Goal: Task Accomplishment & Management: Manage account settings

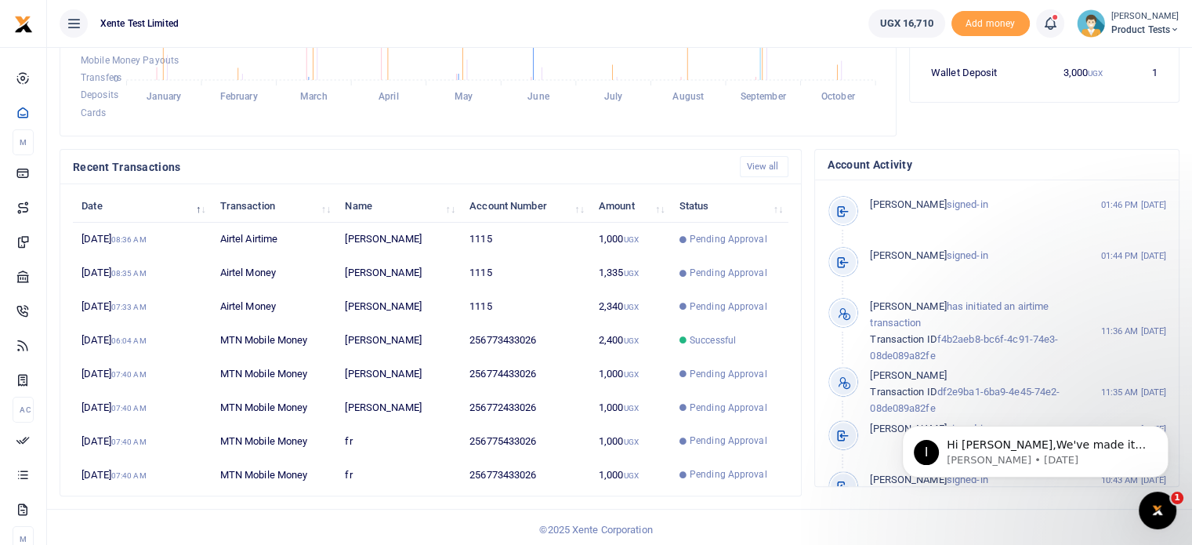
scroll to position [389, 0]
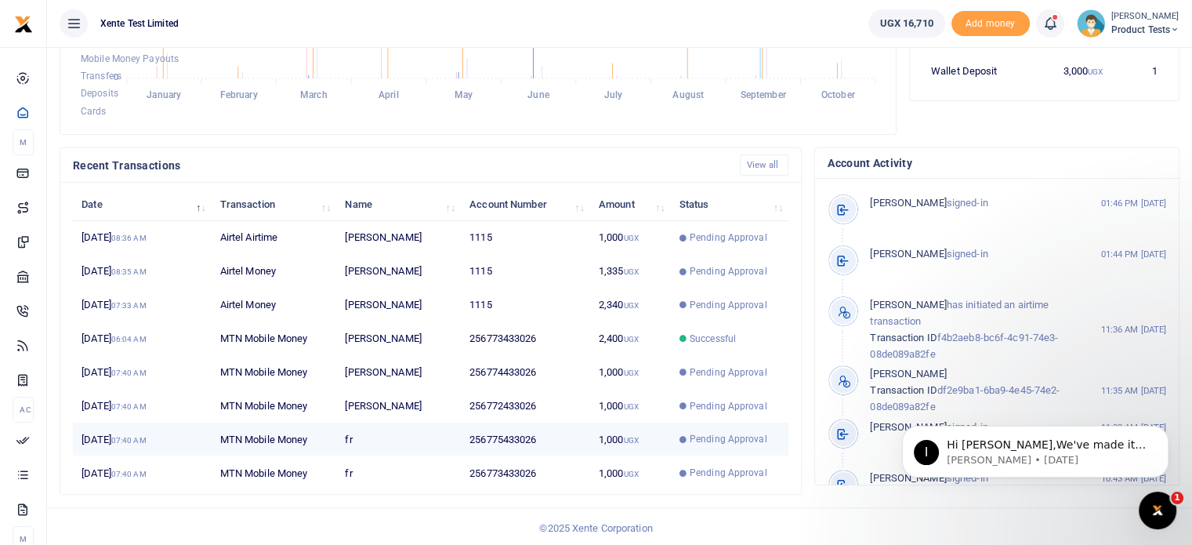
click at [365, 448] on td "fr" at bounding box center [398, 440] width 125 height 34
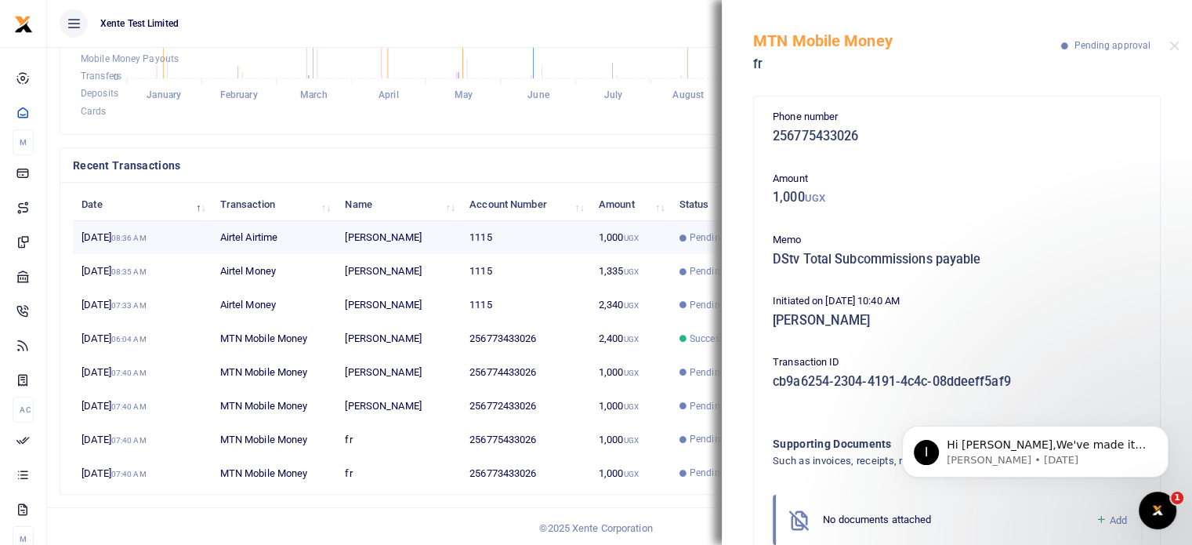
click at [375, 241] on td "[PERSON_NAME]" at bounding box center [398, 238] width 125 height 34
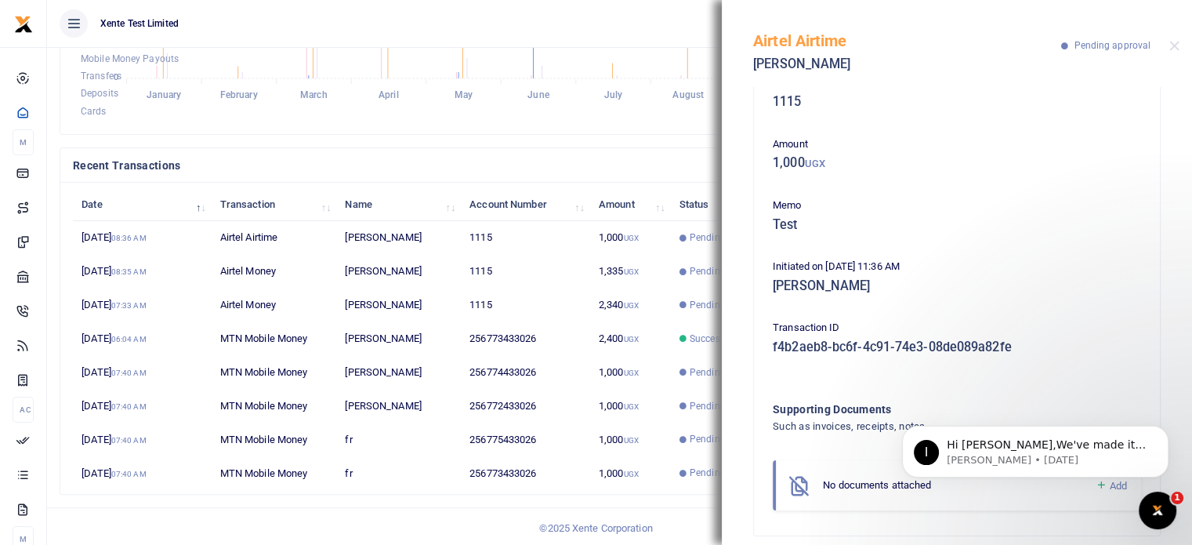
scroll to position [51, 0]
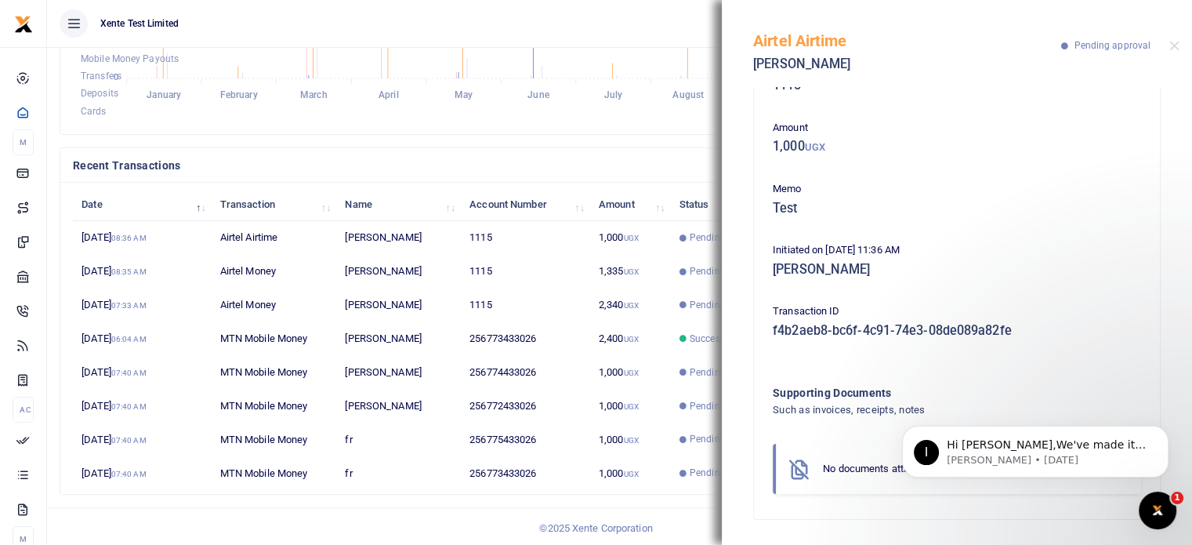
click at [1163, 45] on div "Airtel Airtime EDITH KHAINZA Pending approval" at bounding box center [957, 43] width 470 height 87
click at [1173, 43] on button "Close" at bounding box center [1175, 46] width 10 height 10
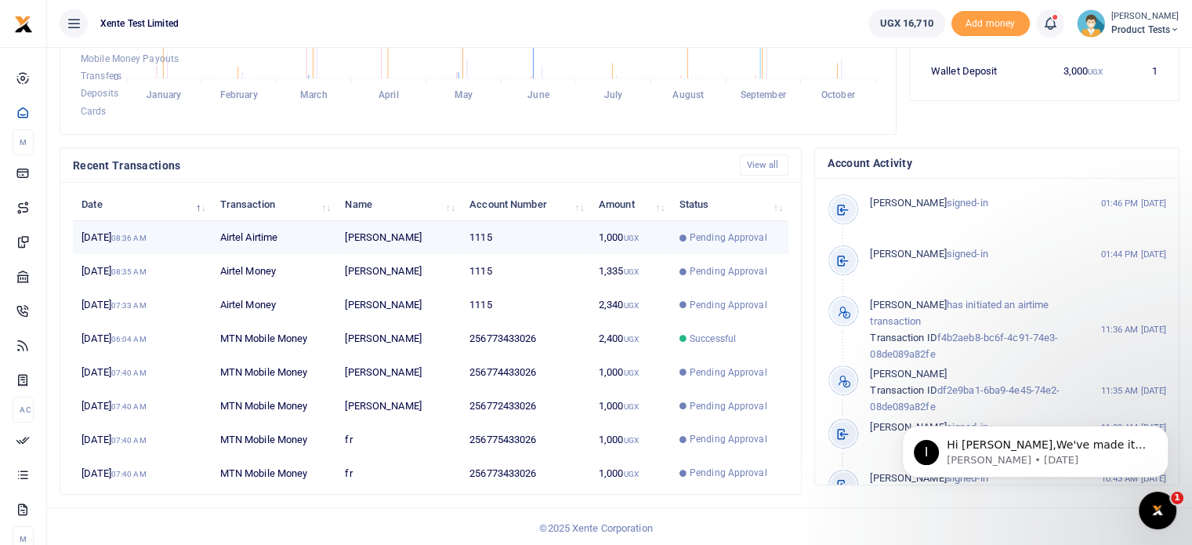
click at [557, 230] on td "1115" at bounding box center [525, 238] width 129 height 34
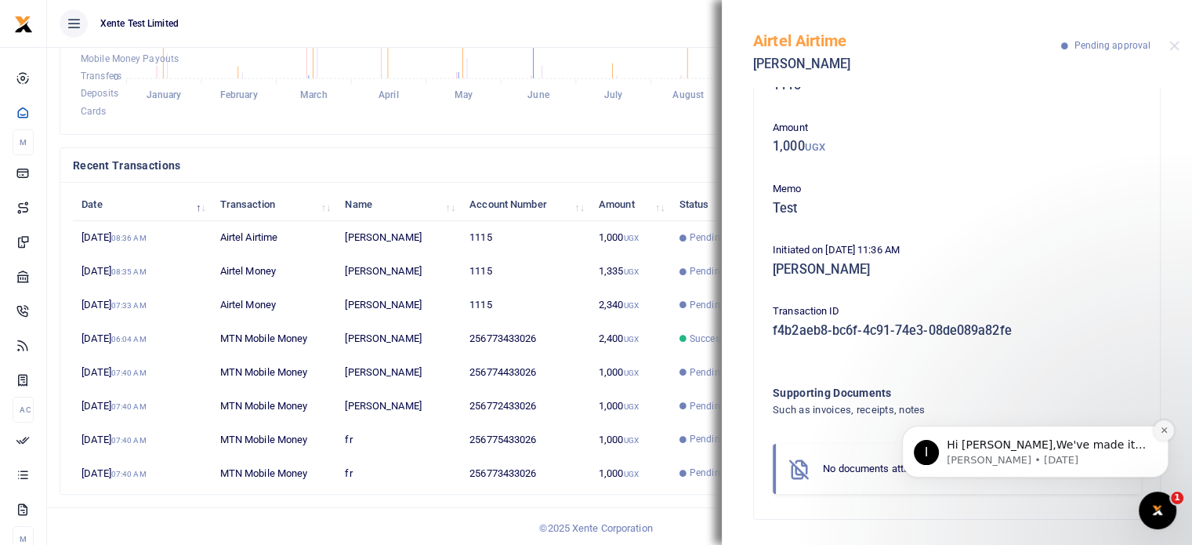
click at [1169, 433] on button "Dismiss notification" at bounding box center [1164, 430] width 20 height 20
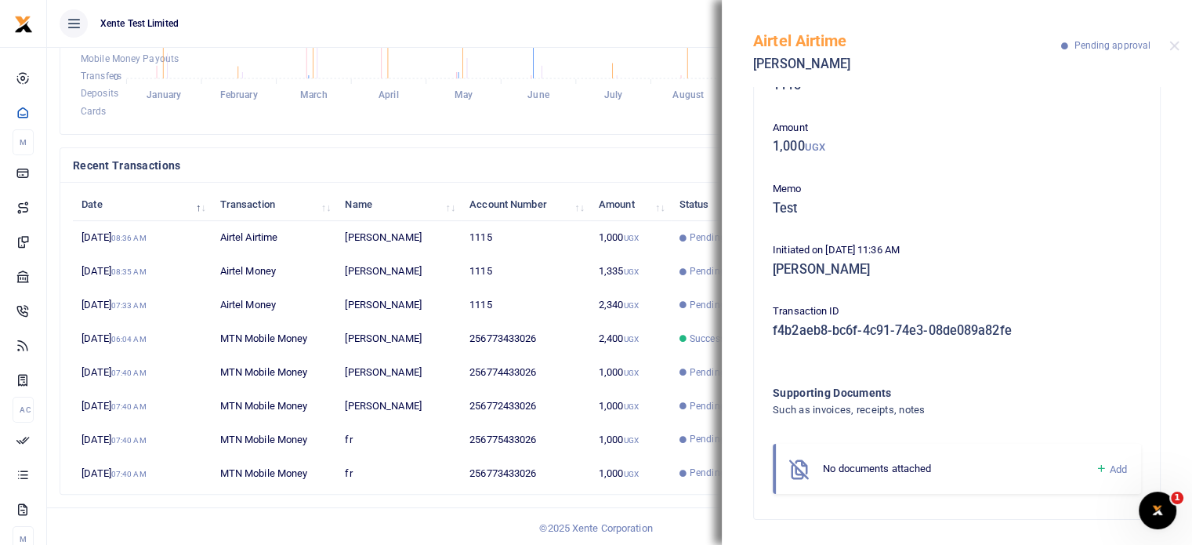
click at [379, 148] on div "Recent Transactions View all" at bounding box center [430, 165] width 741 height 34
click at [1167, 49] on div "Airtel Airtime EDITH KHAINZA Pending approval" at bounding box center [957, 43] width 470 height 87
click at [1170, 46] on button "Close" at bounding box center [1175, 46] width 10 height 10
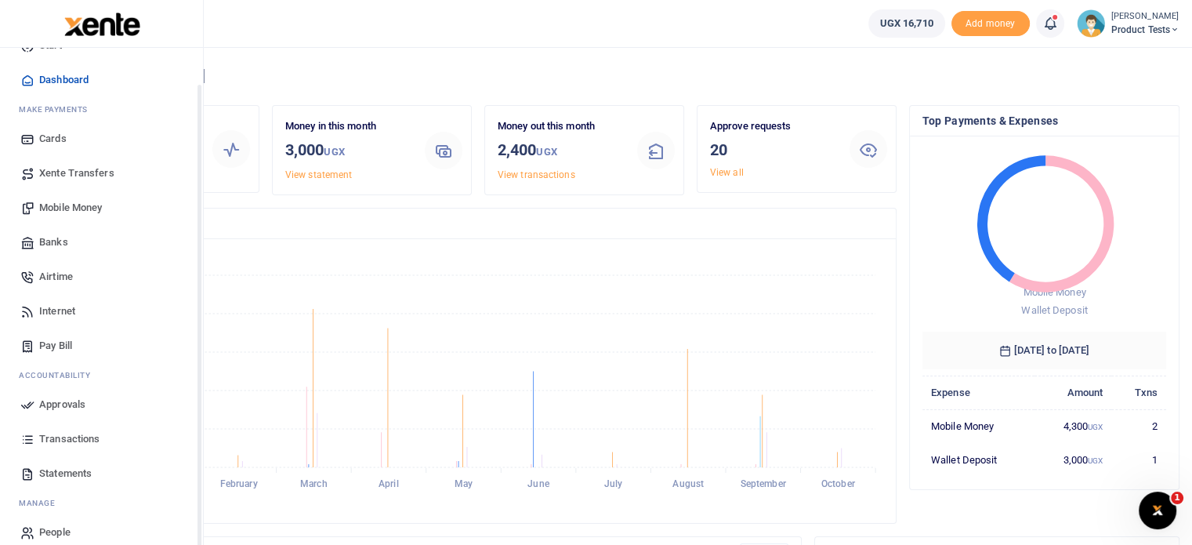
scroll to position [48, 0]
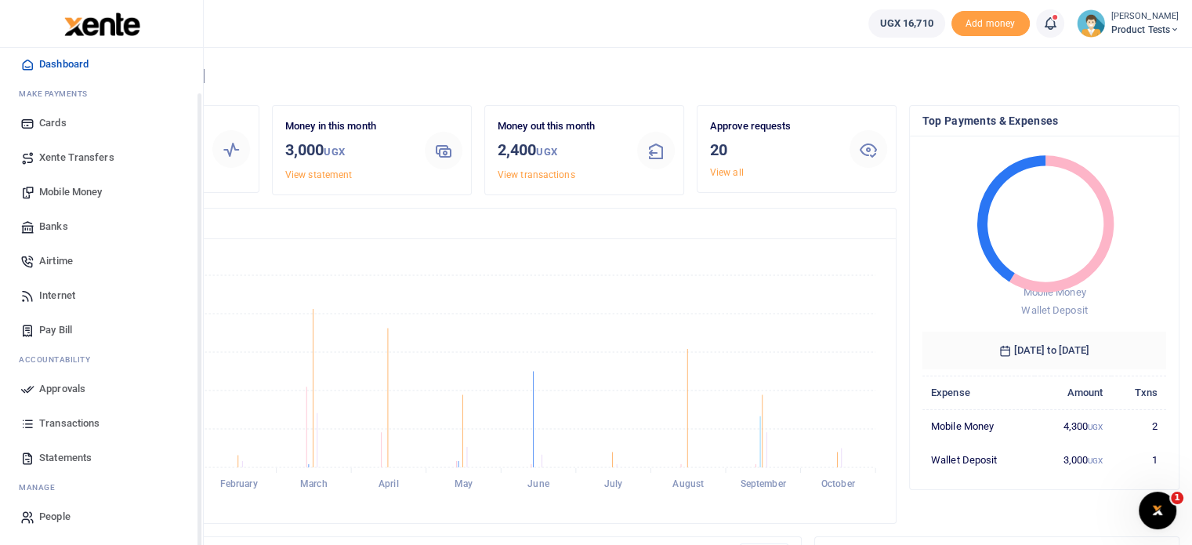
click at [61, 423] on span "Transactions" at bounding box center [69, 423] width 60 height 16
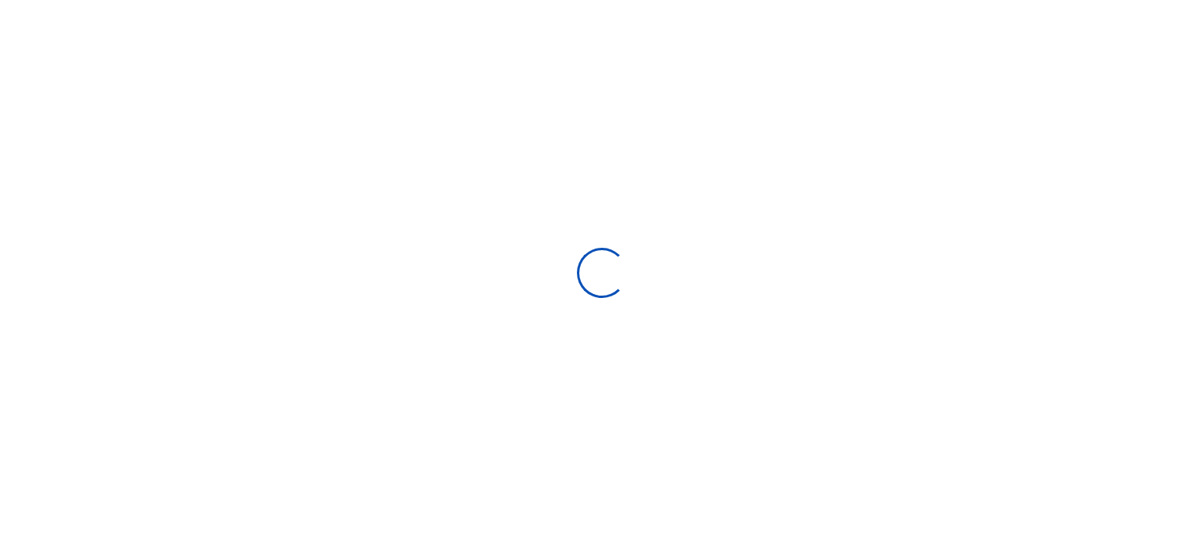
select select
type input "09/14/2025 - 10/13/2025"
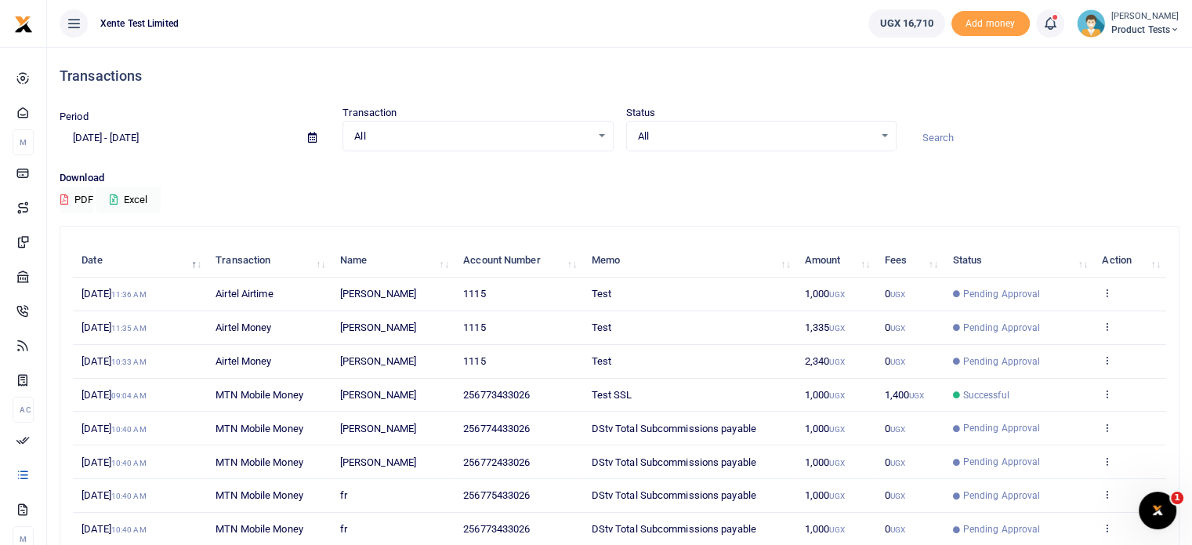
click at [596, 140] on div "All Select an option..." at bounding box center [477, 136] width 269 height 17
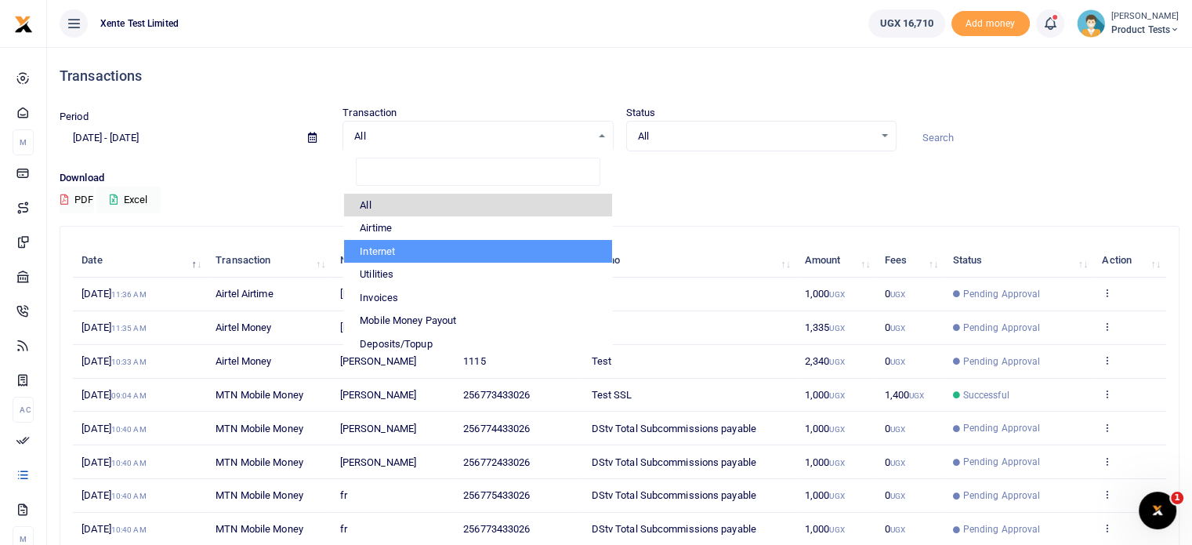
click at [519, 240] on li "Internet" at bounding box center [477, 252] width 267 height 24
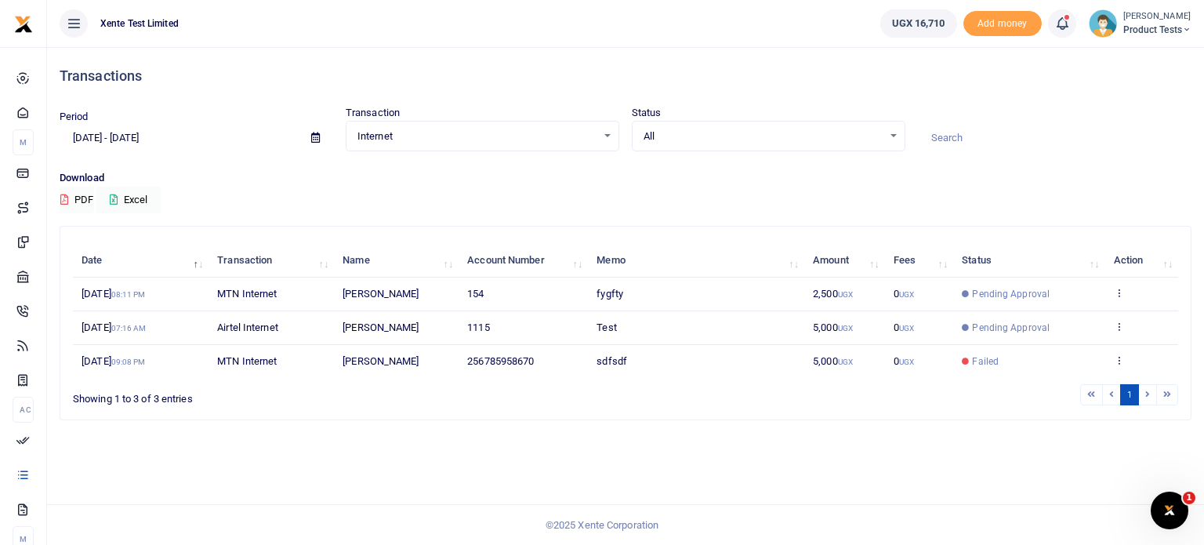
click at [566, 129] on span "Internet" at bounding box center [476, 137] width 239 height 16
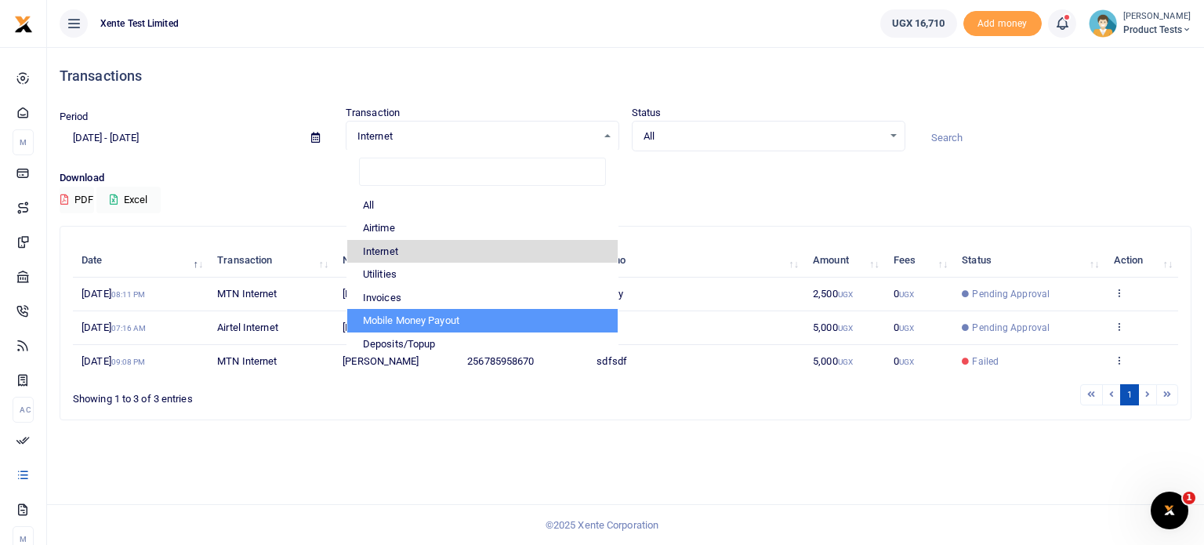
click at [517, 313] on li "Mobile Money Payout" at bounding box center [482, 321] width 270 height 24
select select "PAYOUT"
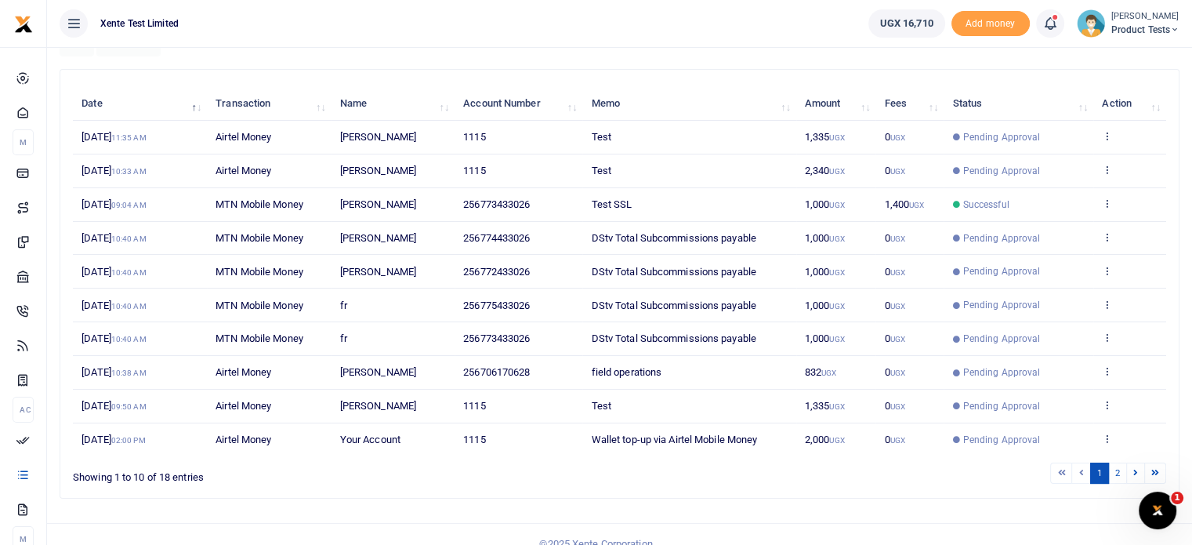
scroll to position [173, 0]
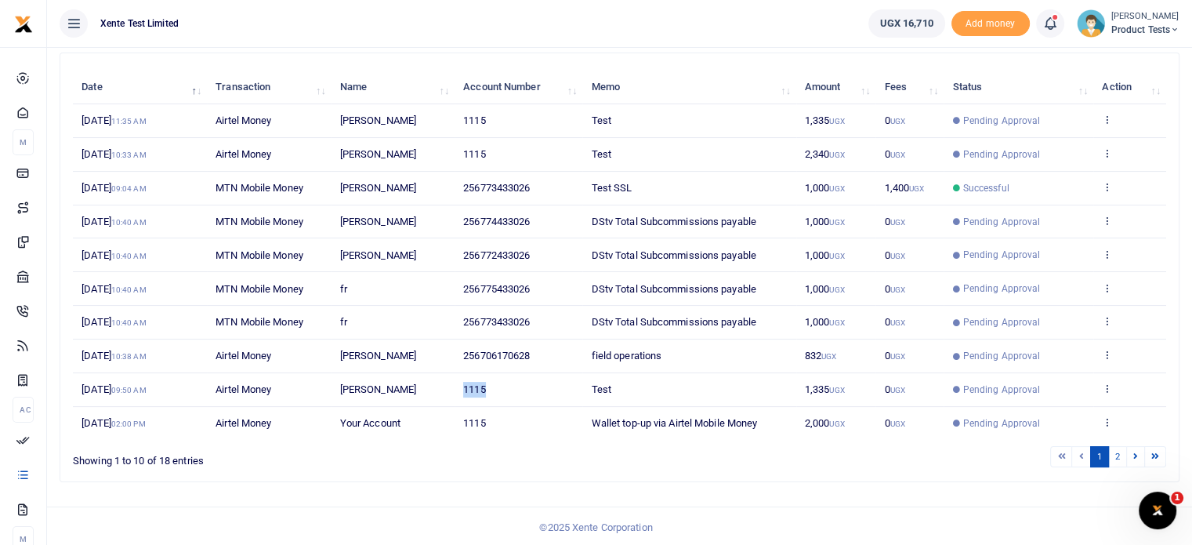
drag, startPoint x: 498, startPoint y: 383, endPoint x: 455, endPoint y: 384, distance: 43.1
click at [455, 384] on td "1115" at bounding box center [519, 390] width 128 height 34
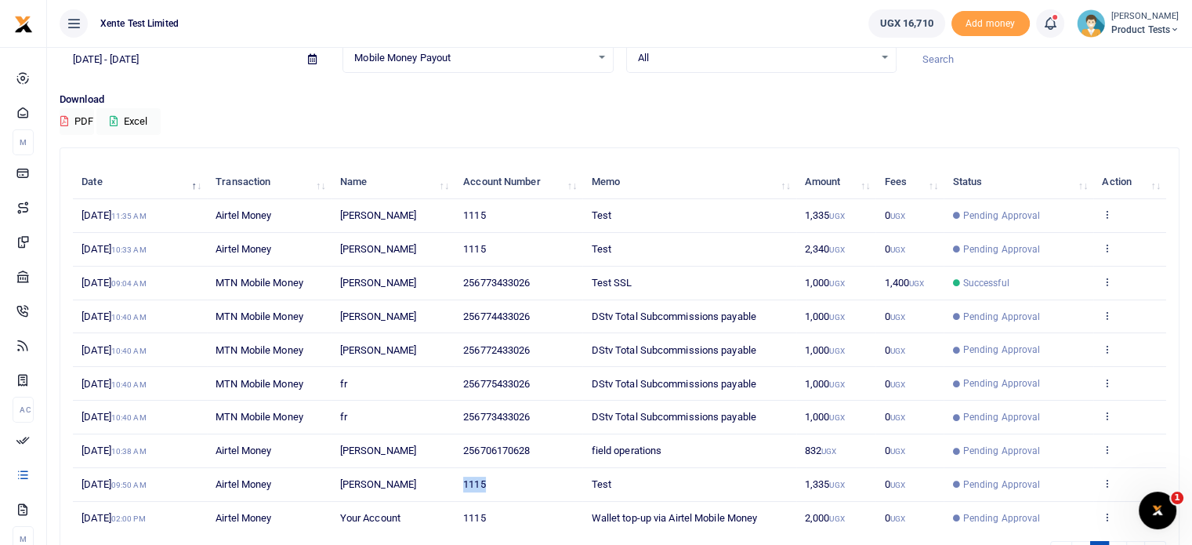
scroll to position [0, 0]
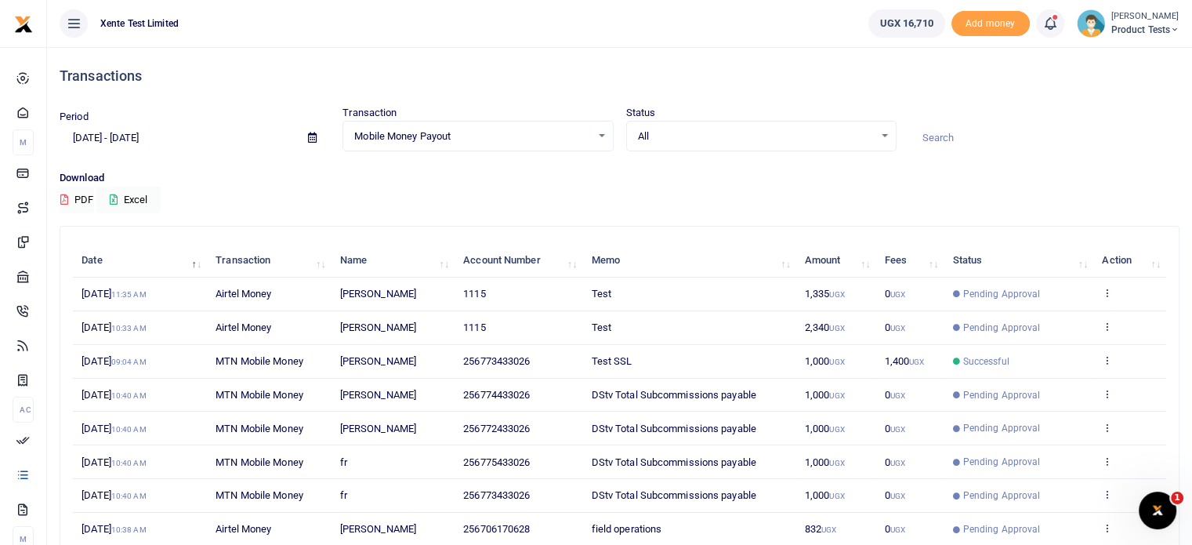
click at [761, 140] on span "All" at bounding box center [756, 137] width 236 height 16
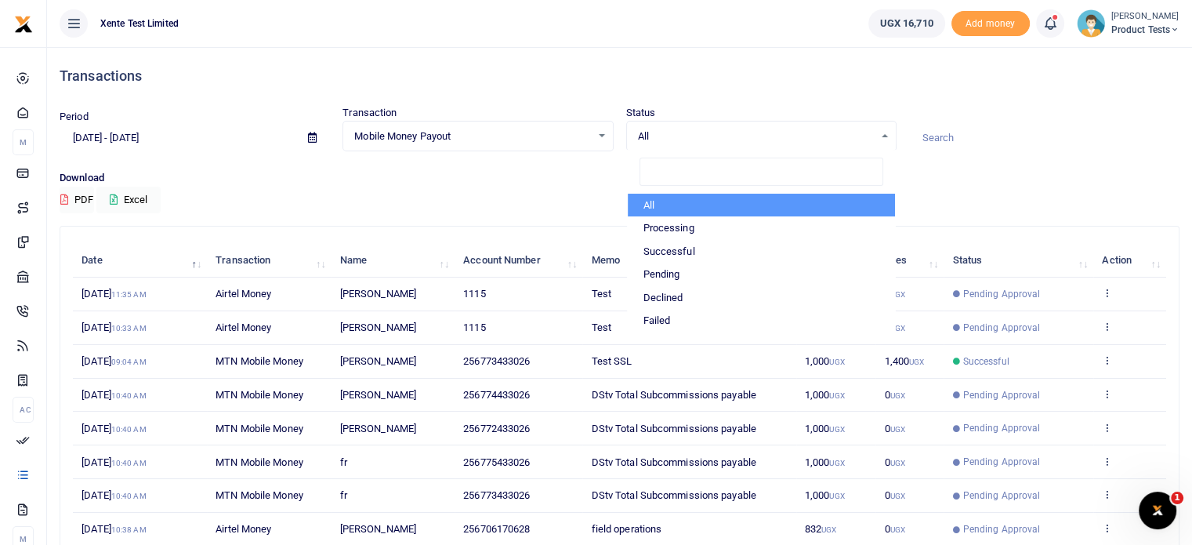
click at [595, 142] on div "Mobile Money Payout Select an option..." at bounding box center [477, 136] width 269 height 17
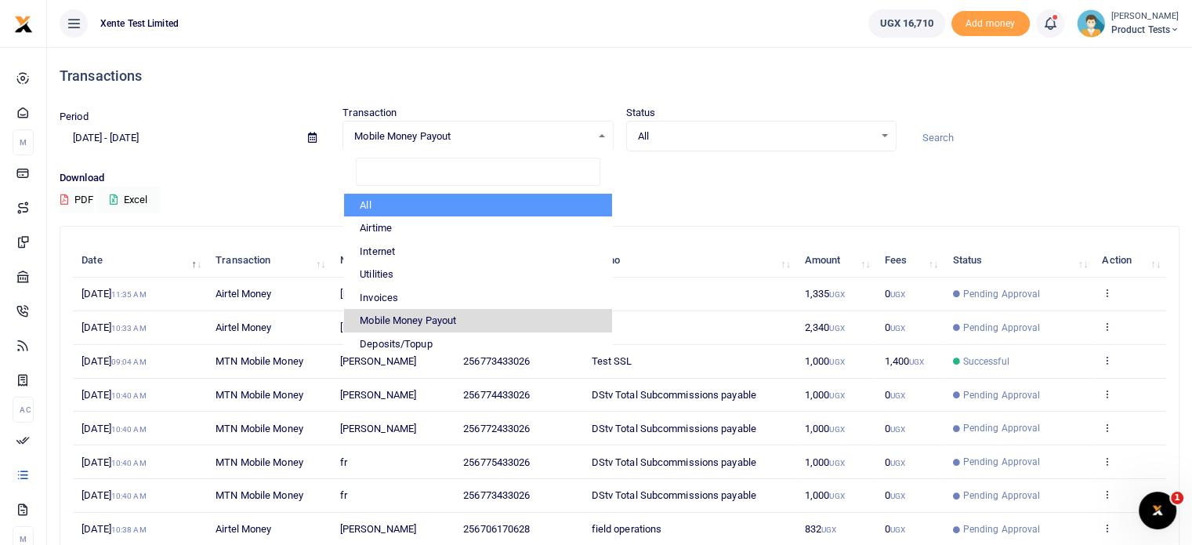
click at [548, 205] on li "All" at bounding box center [477, 206] width 267 height 24
select select
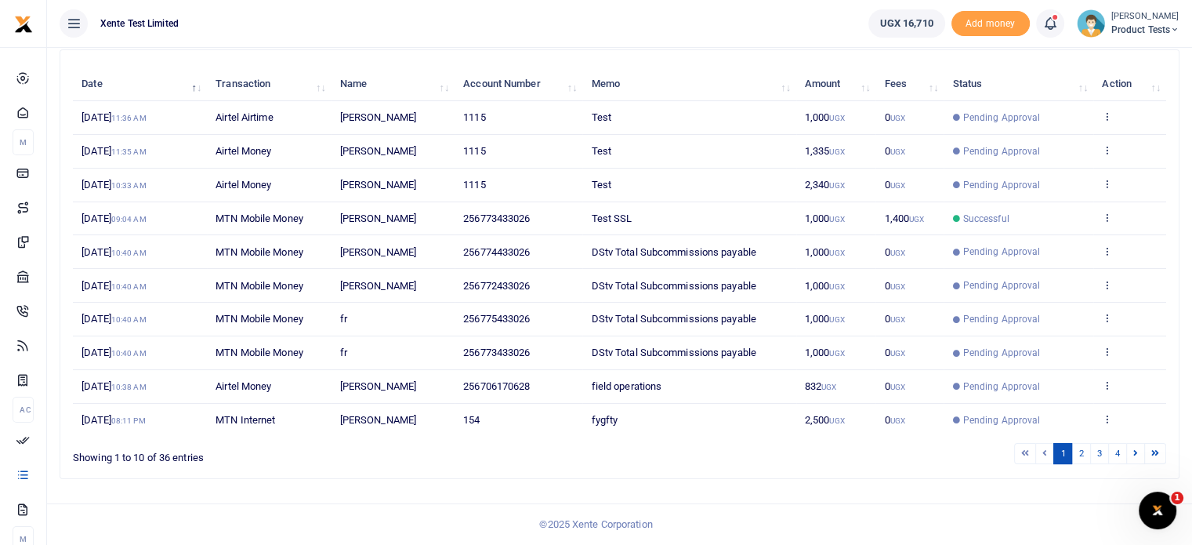
scroll to position [188, 0]
click at [1082, 460] on link "2" at bounding box center [1081, 453] width 19 height 21
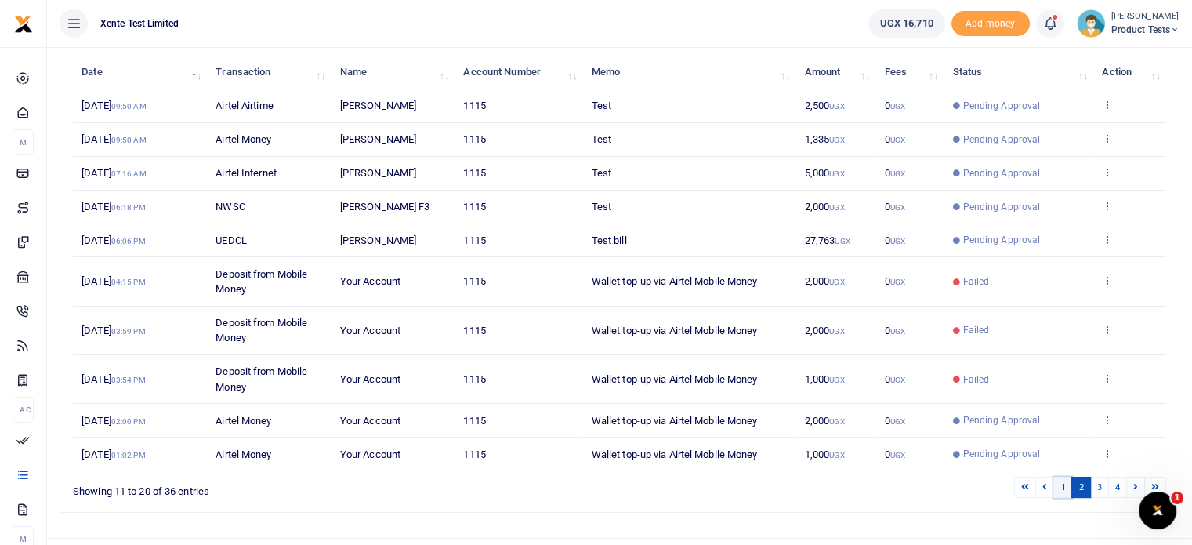
click at [1064, 477] on link "1" at bounding box center [1063, 487] width 19 height 21
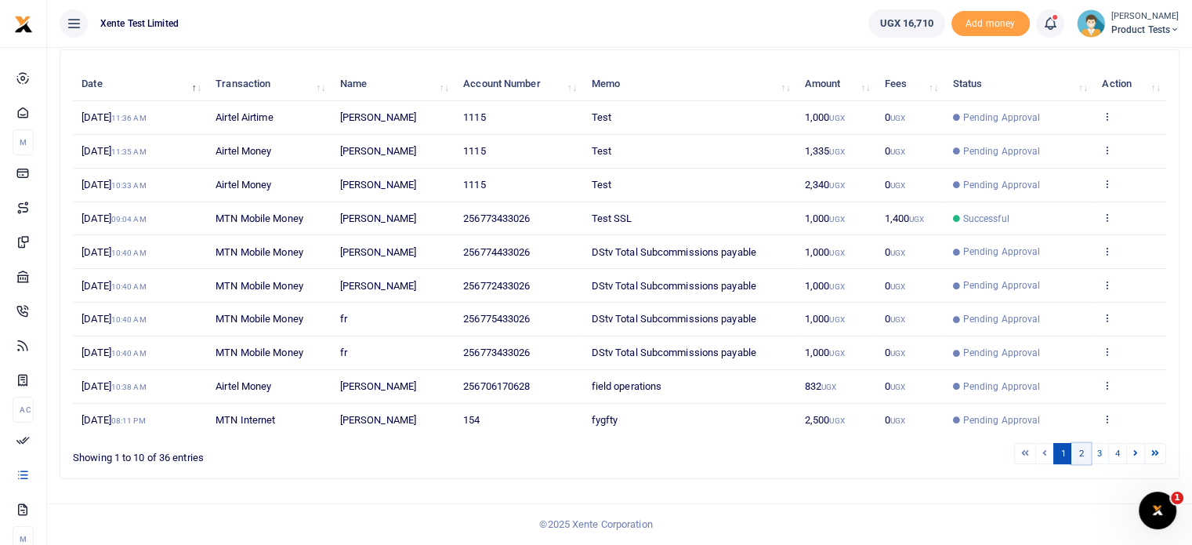
click at [1078, 459] on link "2" at bounding box center [1081, 453] width 19 height 21
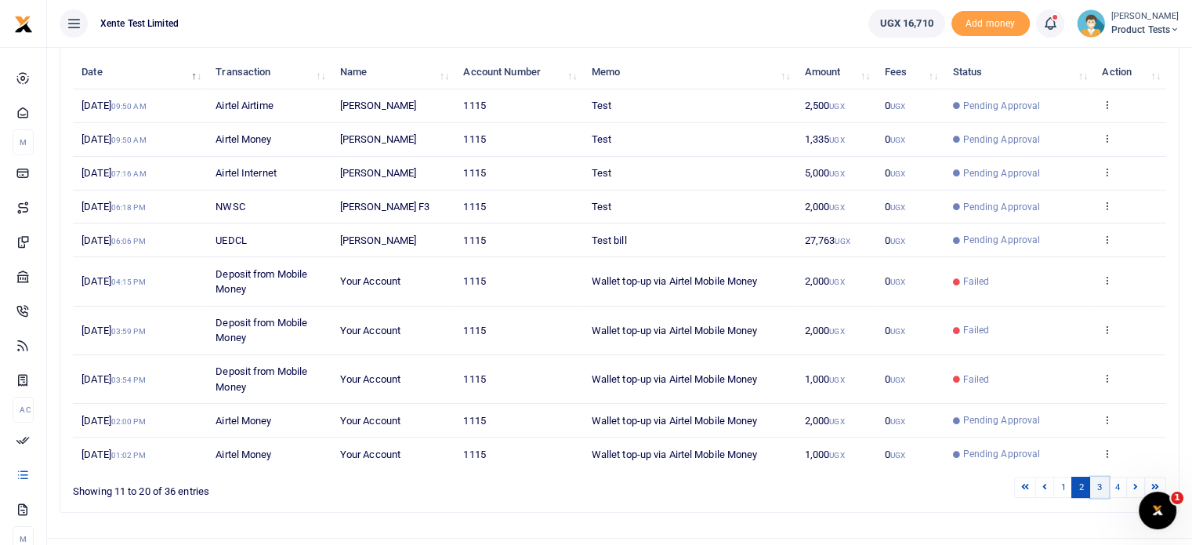
click at [1099, 485] on link "3" at bounding box center [1099, 487] width 19 height 21
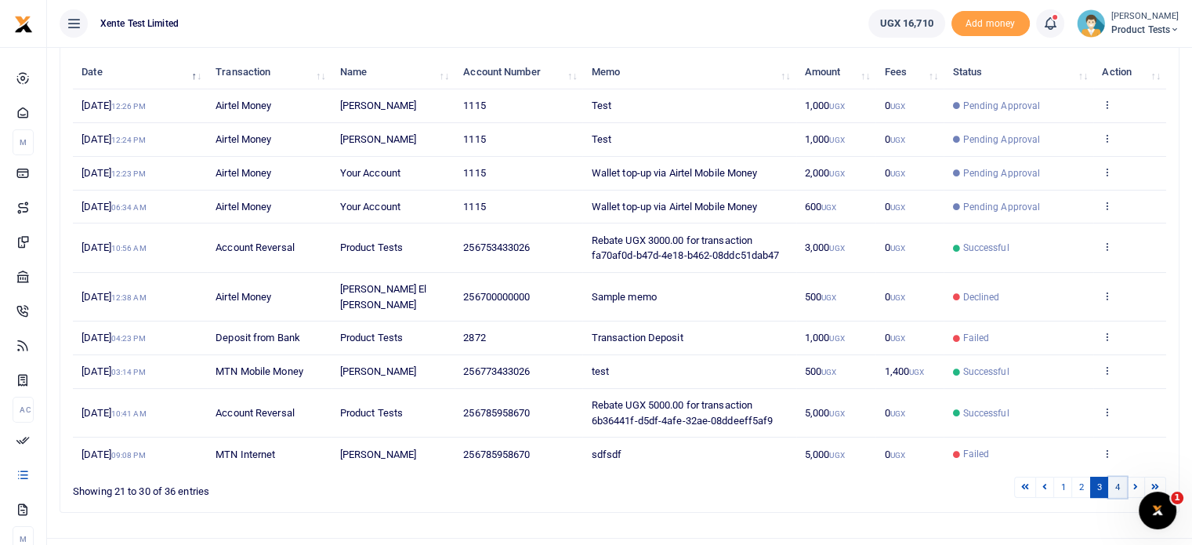
click at [1112, 477] on link "4" at bounding box center [1117, 487] width 19 height 21
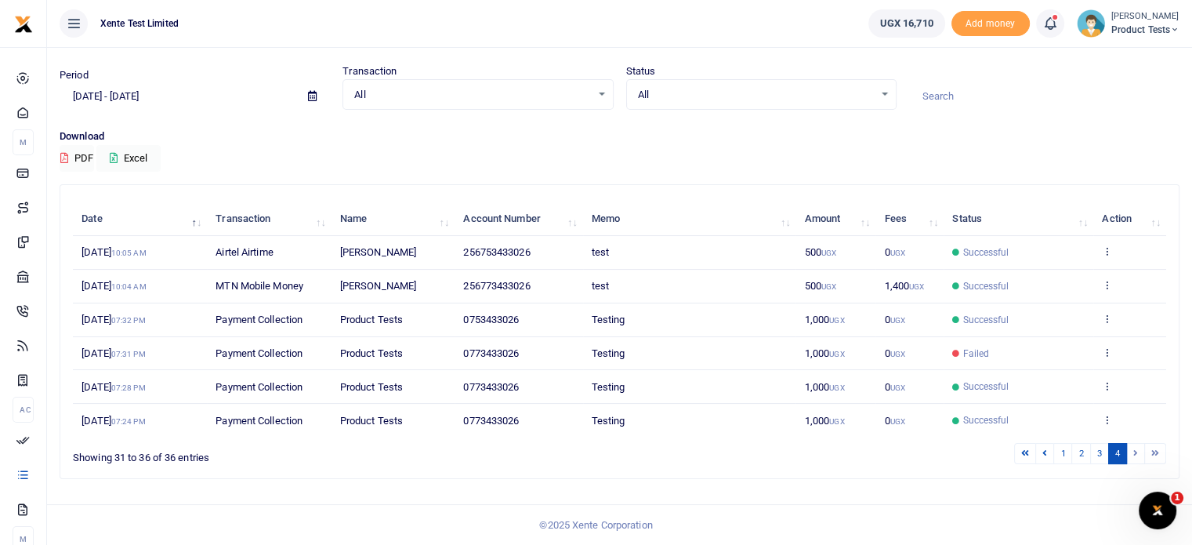
scroll to position [39, 0]
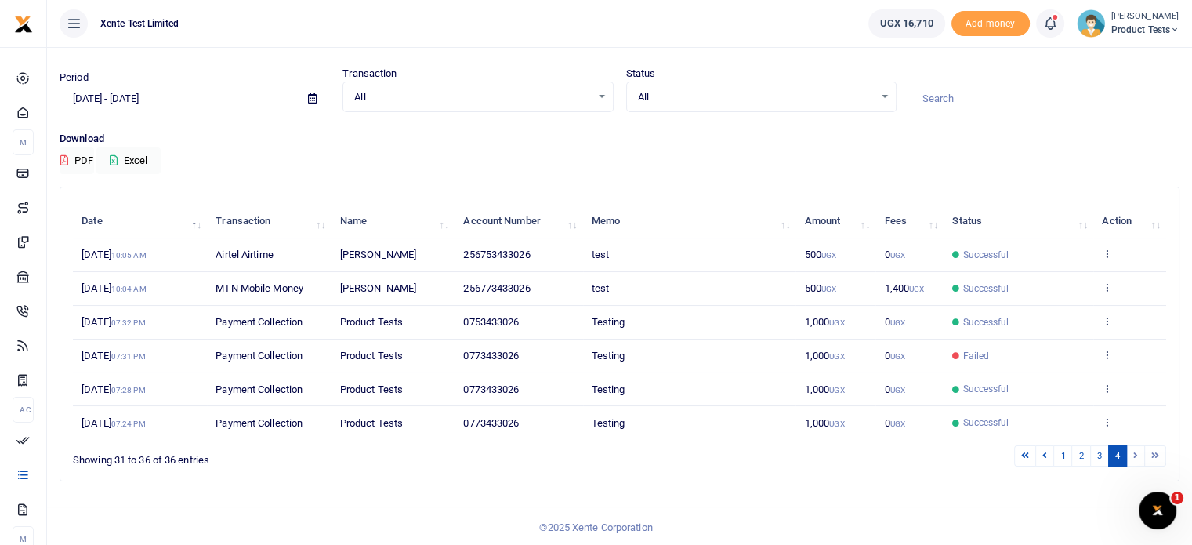
click at [1133, 455] on li at bounding box center [1136, 455] width 18 height 21
click at [1151, 453] on li at bounding box center [1155, 455] width 21 height 21
click at [1104, 252] on icon at bounding box center [1107, 253] width 10 height 11
click at [1064, 455] on link "1" at bounding box center [1063, 455] width 19 height 21
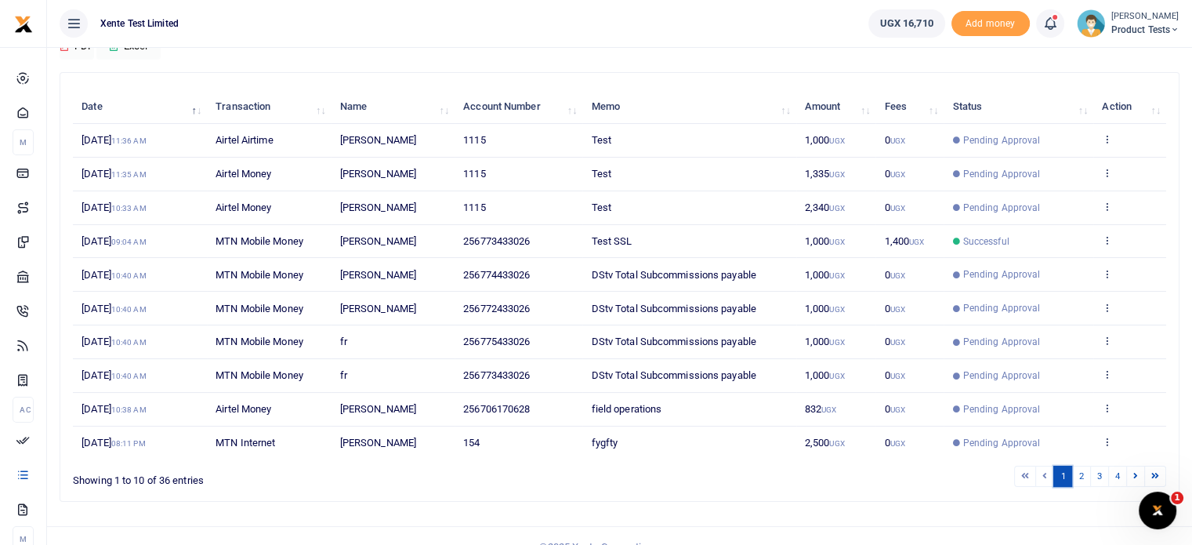
scroll to position [157, 0]
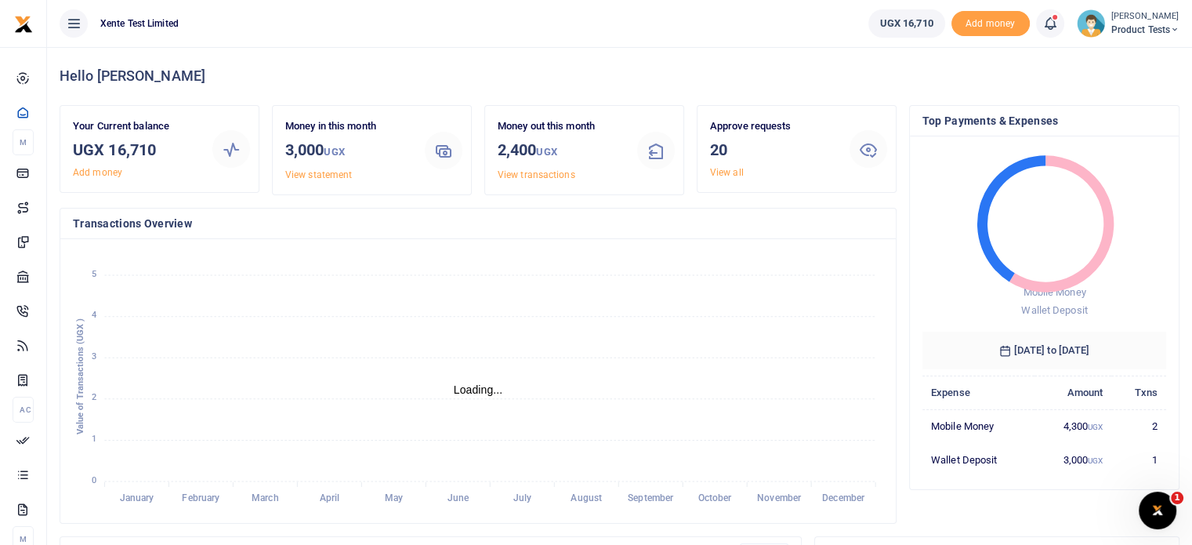
scroll to position [13, 13]
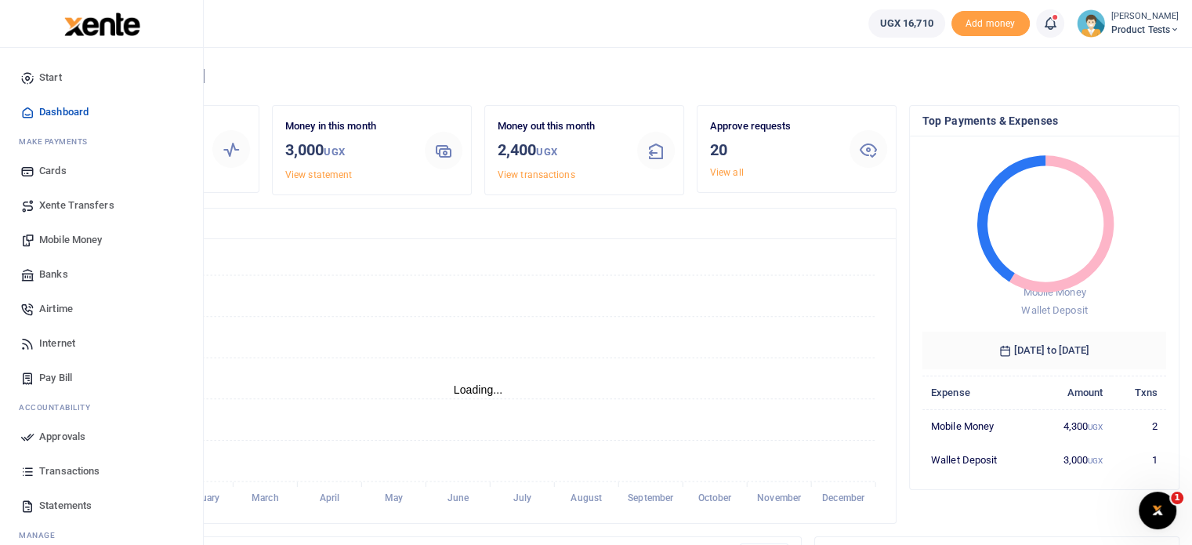
click at [73, 471] on span "Transactions" at bounding box center [69, 471] width 60 height 16
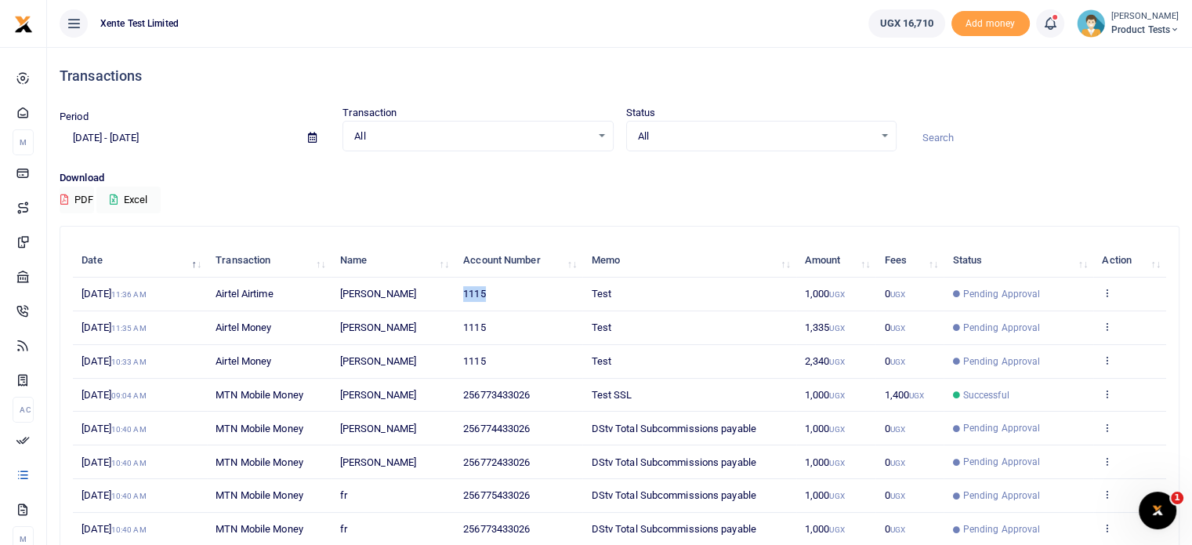
drag, startPoint x: 495, startPoint y: 288, endPoint x: 447, endPoint y: 293, distance: 48.1
click at [447, 293] on tr "13th Oct 2025 11:36 AM Airtel Airtime EDITH KHAINZA 1115 Test 1,000 UGX 0 UGX P…" at bounding box center [619, 294] width 1093 height 34
copy tr "1115"
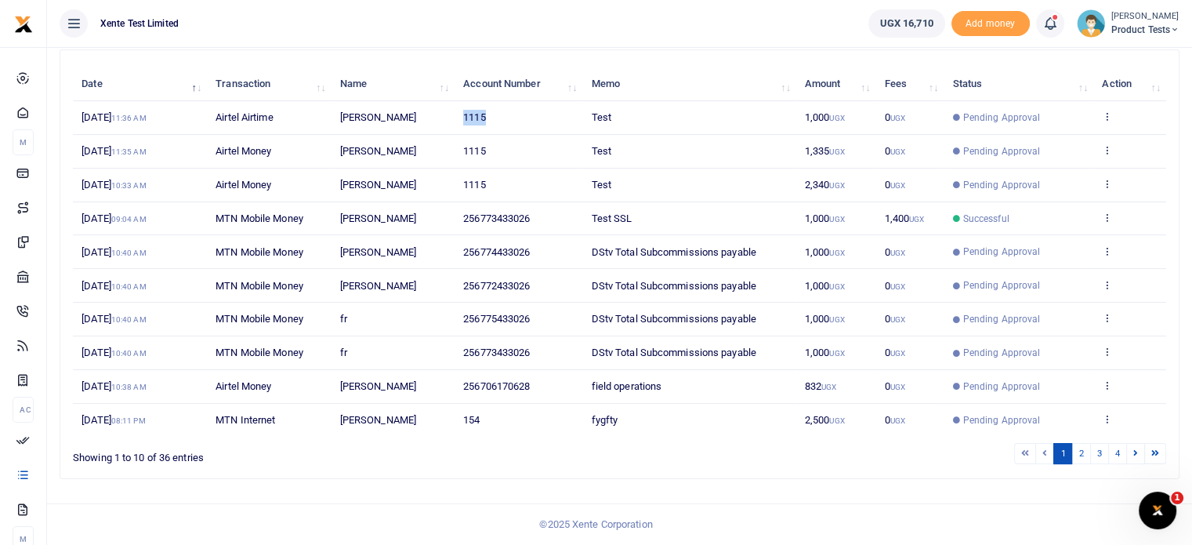
scroll to position [188, 0]
drag, startPoint x: 460, startPoint y: 201, endPoint x: 558, endPoint y: 206, distance: 98.1
click at [558, 206] on td "256773433026" at bounding box center [519, 219] width 128 height 34
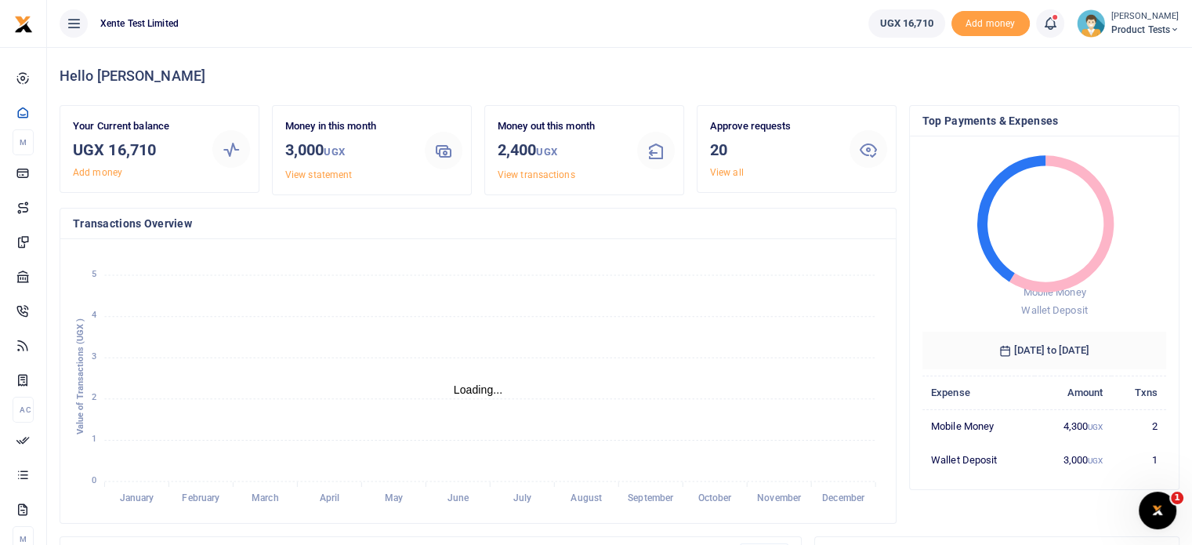
scroll to position [13, 13]
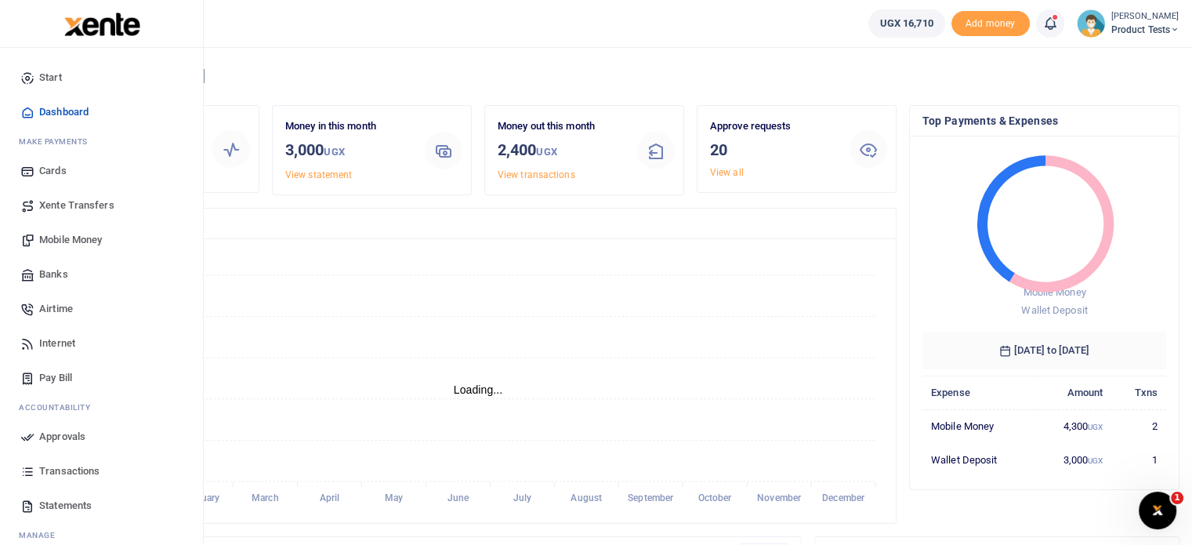
click at [74, 473] on span "Transactions" at bounding box center [69, 471] width 60 height 16
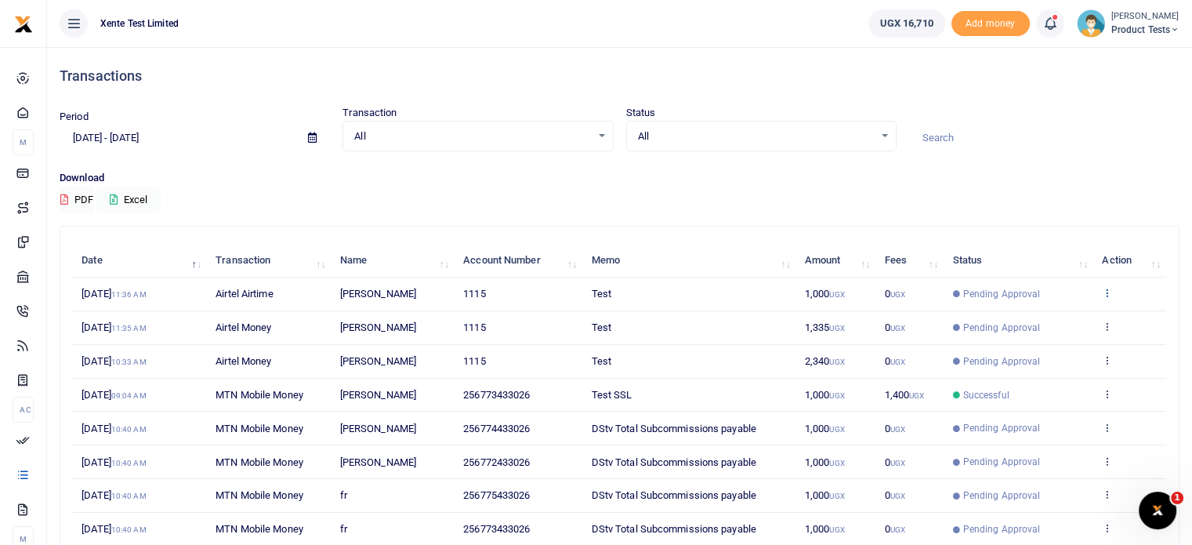
click at [1110, 294] on icon at bounding box center [1107, 292] width 10 height 11
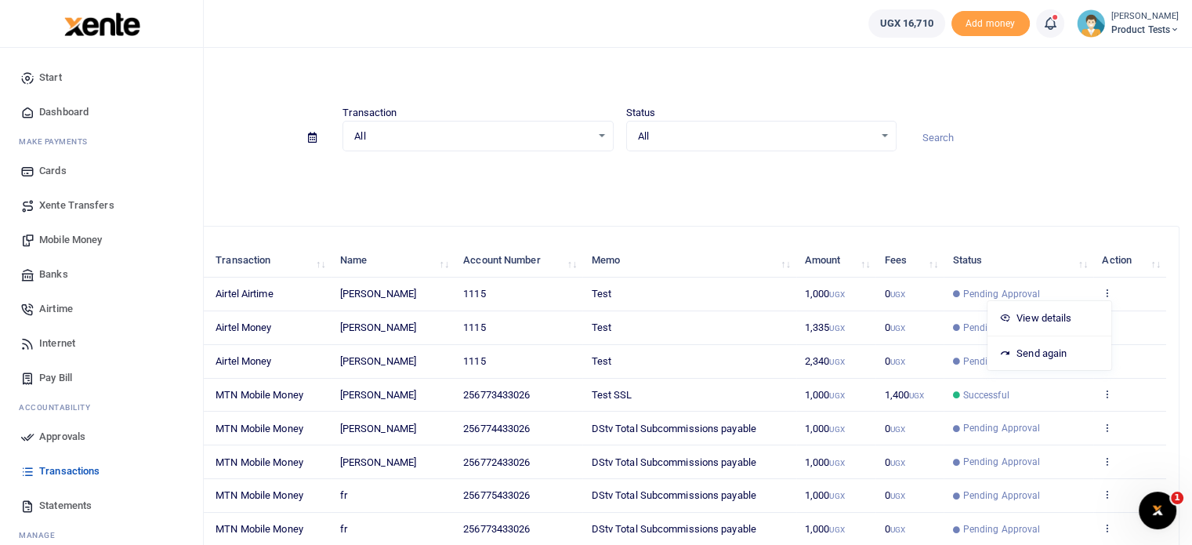
click at [71, 433] on span "Approvals" at bounding box center [62, 437] width 46 height 16
click at [53, 436] on span "Approvals" at bounding box center [62, 437] width 46 height 16
click at [60, 436] on span "Approvals" at bounding box center [62, 437] width 46 height 16
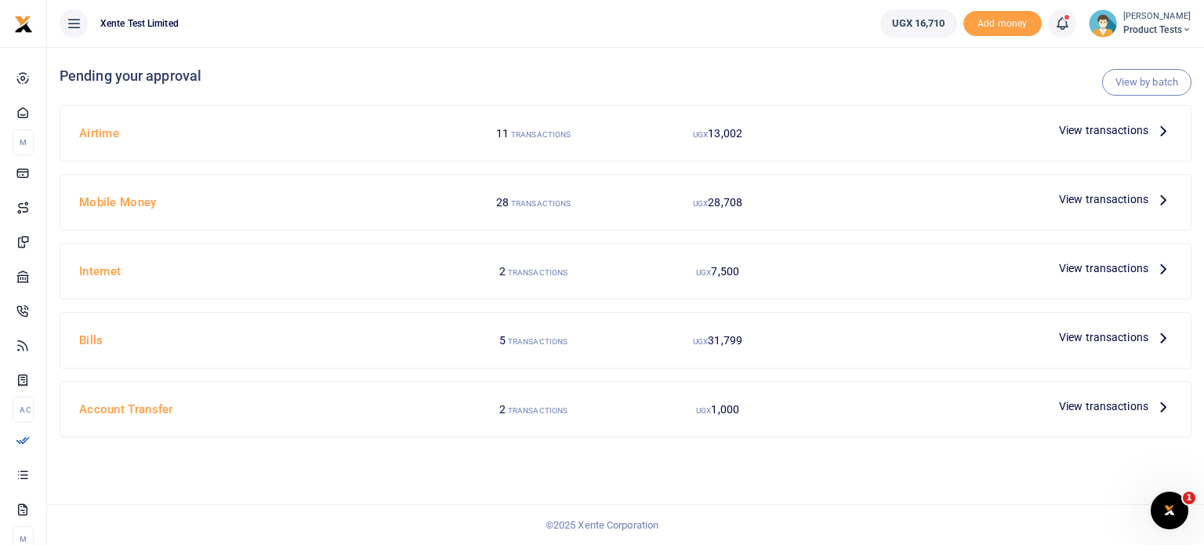
click at [824, 214] on div "View transactions" at bounding box center [994, 202] width 368 height 30
click at [1094, 195] on span "View transactions" at bounding box center [1103, 198] width 89 height 17
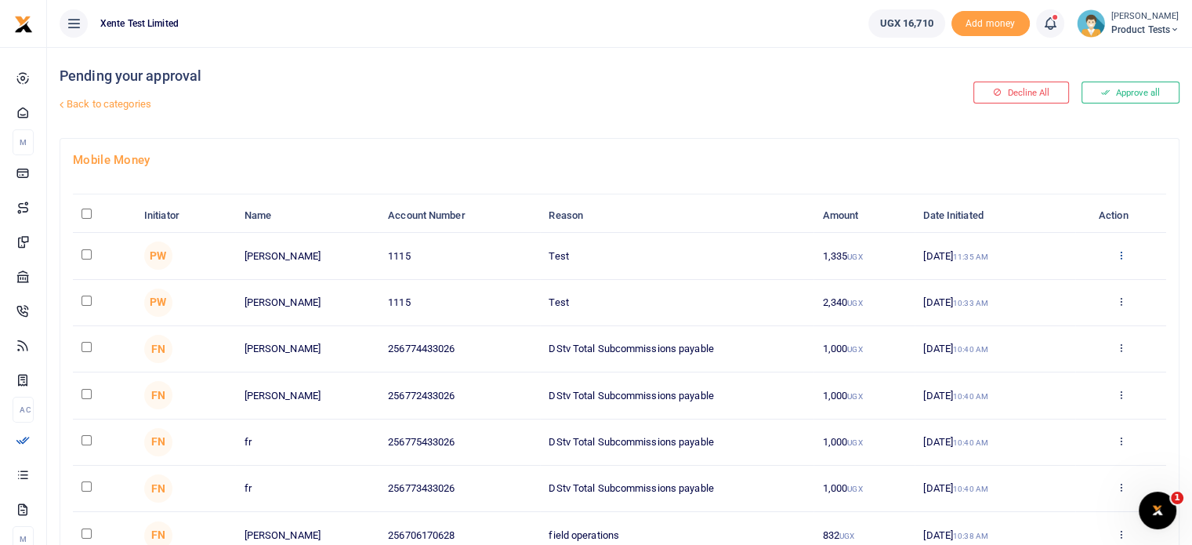
click at [1120, 256] on icon at bounding box center [1121, 254] width 10 height 11
click at [1082, 310] on link "Decline" at bounding box center [1064, 316] width 124 height 22
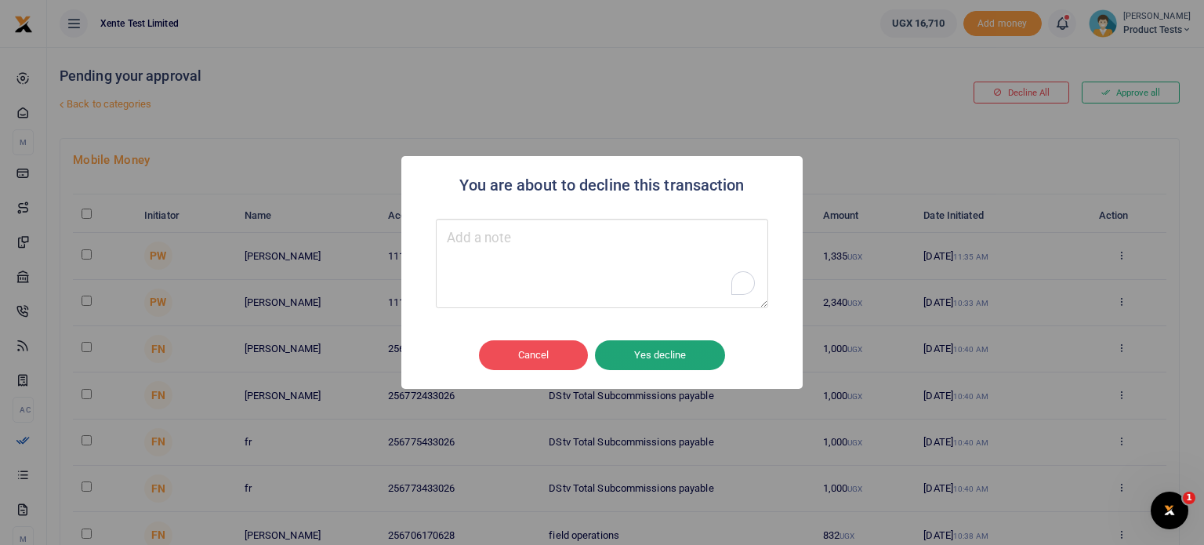
click at [636, 357] on button "Yes decline" at bounding box center [660, 355] width 130 height 30
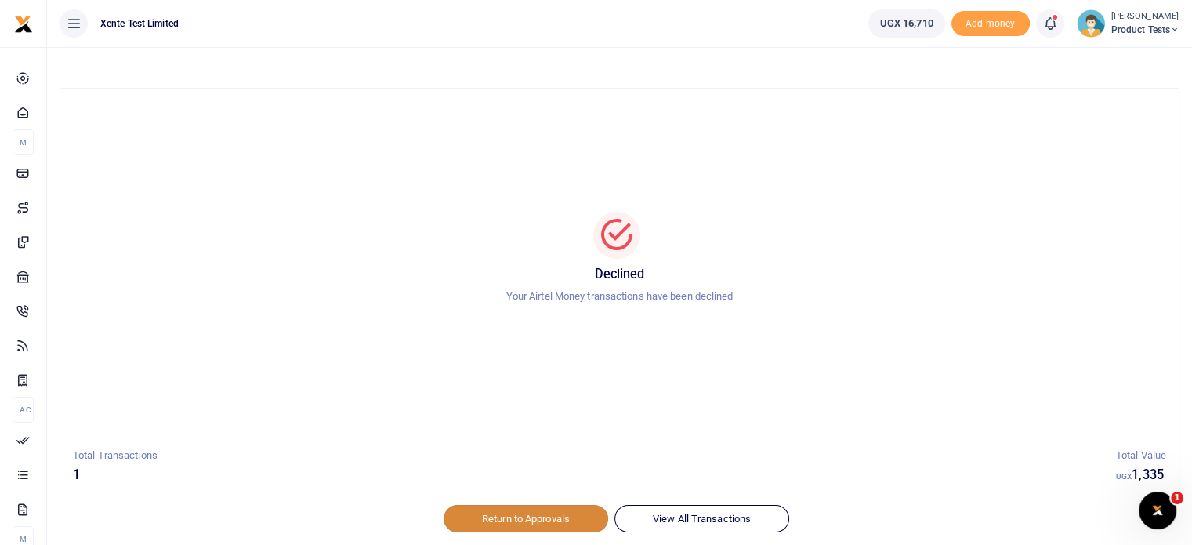
click at [508, 520] on link "Return to Approvals" at bounding box center [526, 518] width 165 height 27
click at [524, 513] on link "Return to Approvals" at bounding box center [526, 518] width 165 height 27
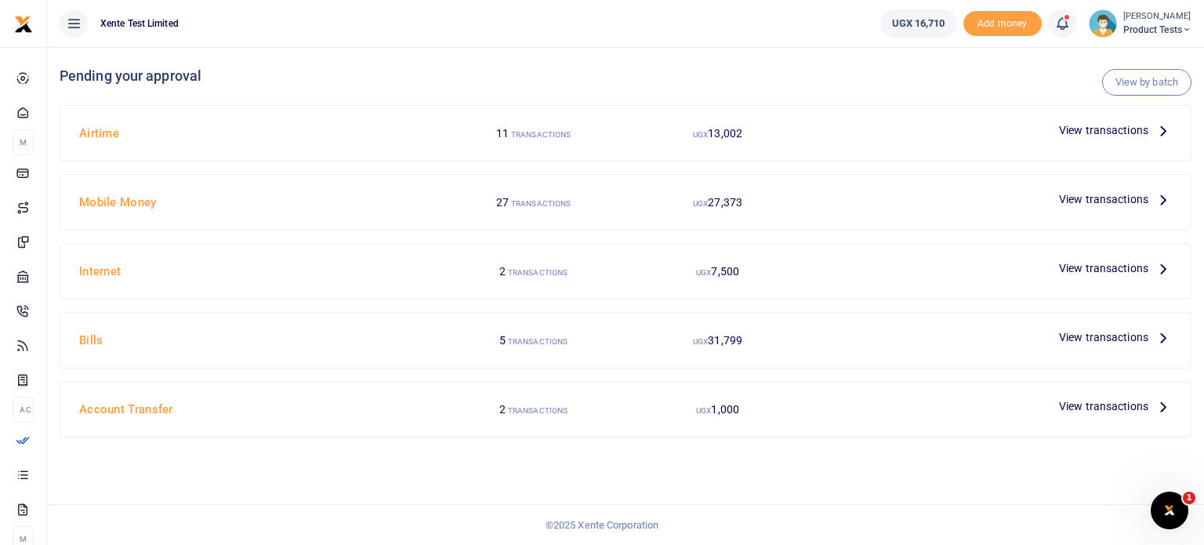
click at [231, 205] on h4 "Mobile Money" at bounding box center [257, 202] width 356 height 17
click at [1110, 201] on span "View transactions" at bounding box center [1103, 198] width 89 height 17
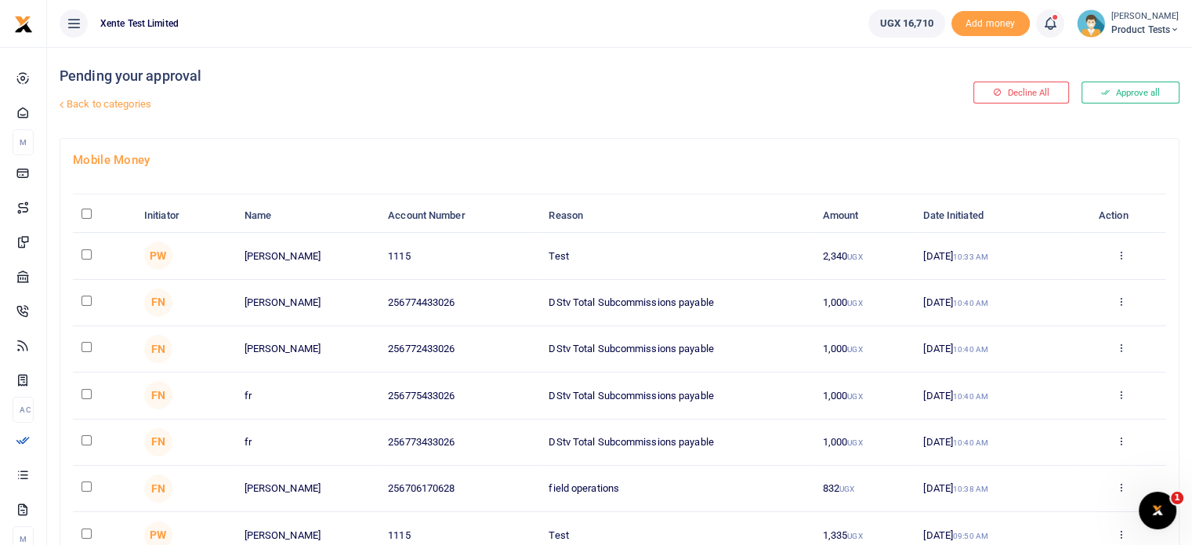
click at [1119, 110] on div "Decline All Approve all" at bounding box center [997, 92] width 378 height 91
